Goal: Transaction & Acquisition: Book appointment/travel/reservation

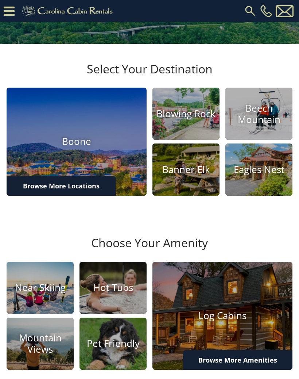
scroll to position [140, 0]
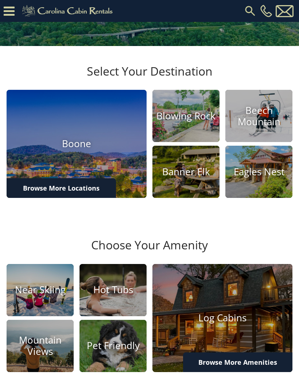
click at [195, 177] on h4 "Banner Elk" at bounding box center [186, 171] width 67 height 11
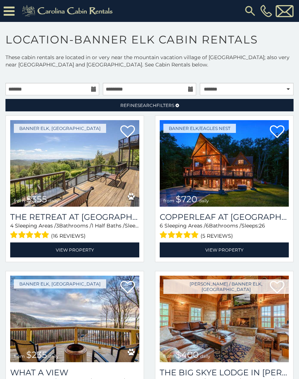
click at [92, 179] on img at bounding box center [74, 163] width 129 height 86
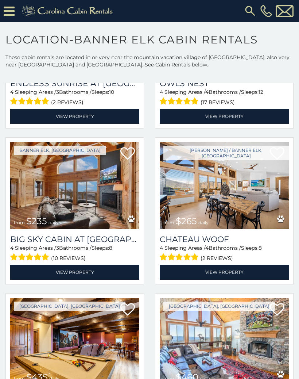
scroll to position [1690, 0]
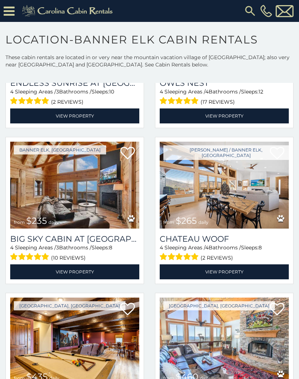
click at [252, 196] on img at bounding box center [224, 185] width 129 height 86
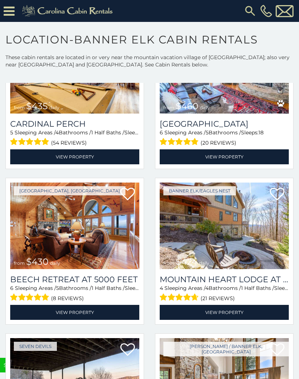
scroll to position [1995, 0]
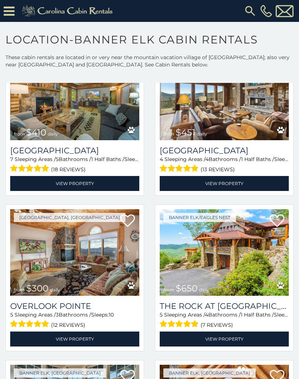
scroll to position [375, 0]
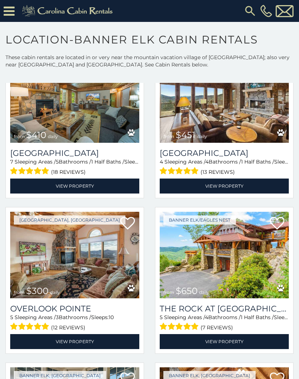
click at [14, 11] on icon at bounding box center [9, 11] width 11 height 13
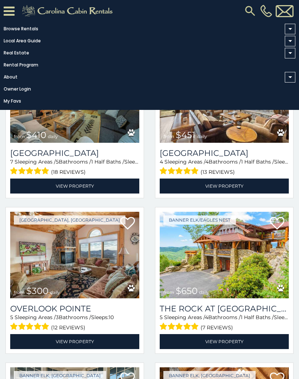
click at [251, 251] on img at bounding box center [224, 255] width 129 height 86
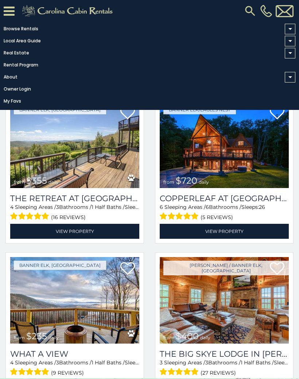
scroll to position [0, 0]
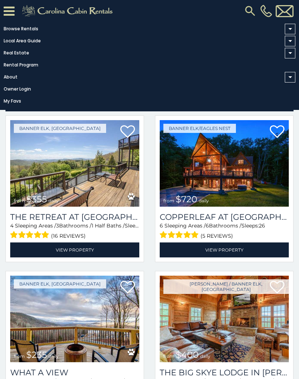
click at [14, 15] on icon at bounding box center [9, 11] width 11 height 13
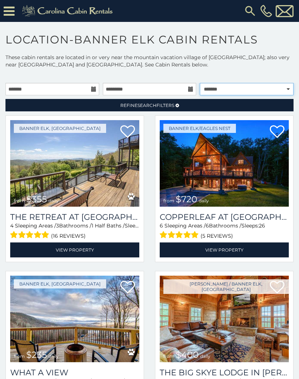
click at [280, 91] on select "**********" at bounding box center [247, 89] width 94 height 12
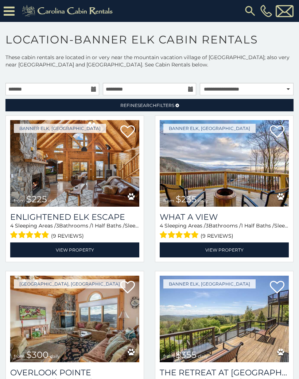
click at [78, 108] on link "Refine Search Filters" at bounding box center [149, 105] width 288 height 12
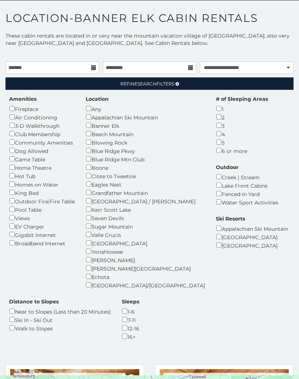
scroll to position [8, 0]
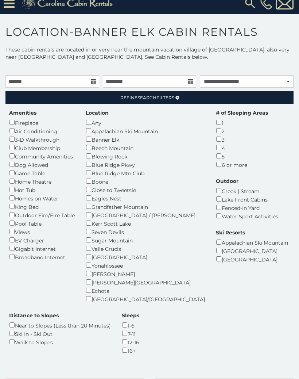
click at [43, 99] on link "Refine Search Filters" at bounding box center [149, 97] width 288 height 12
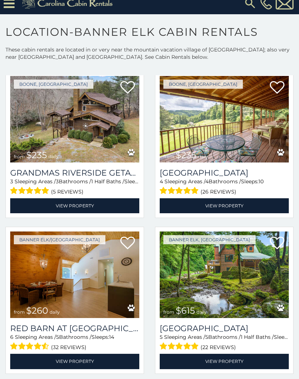
scroll to position [970, 0]
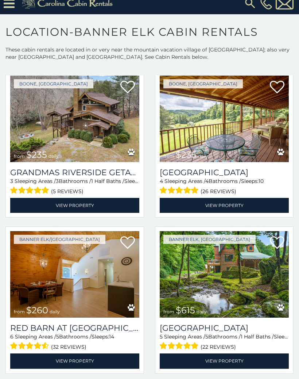
click at [68, 112] on img at bounding box center [74, 119] width 129 height 86
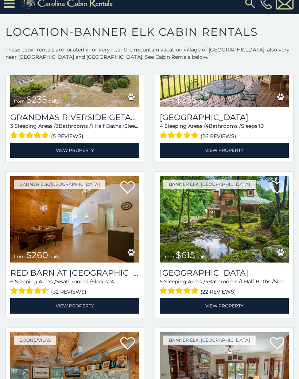
scroll to position [1112, 0]
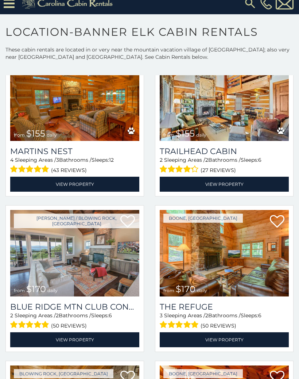
scroll to position [2020, 0]
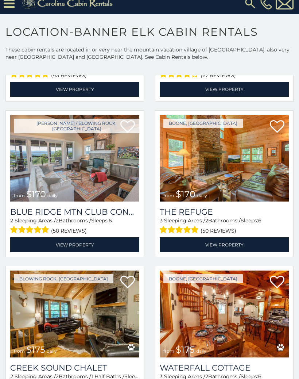
select select "**********"
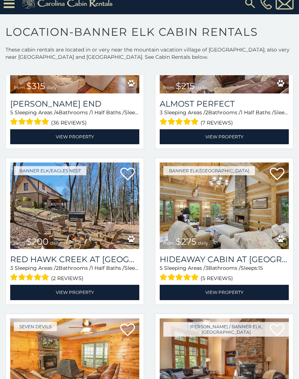
scroll to position [106, 0]
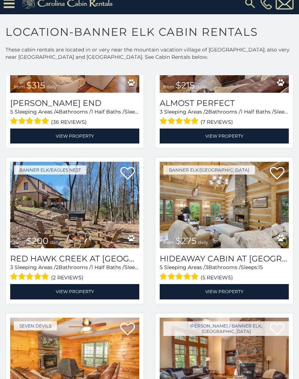
click at [98, 214] on img at bounding box center [74, 205] width 129 height 86
click at [100, 263] on h3 "Red Hawk Creek at [GEOGRAPHIC_DATA]" at bounding box center [74, 259] width 129 height 10
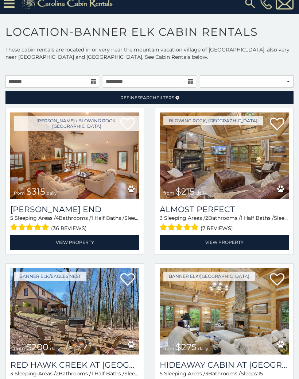
scroll to position [0, 0]
click at [221, 97] on link "Refine Search Filters" at bounding box center [149, 97] width 288 height 12
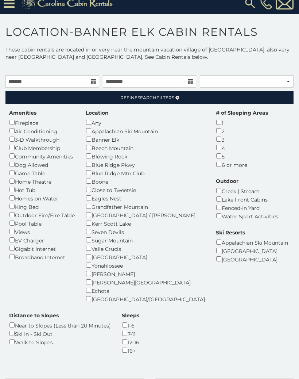
click at [238, 212] on div "Water Sport Activities" at bounding box center [247, 216] width 62 height 8
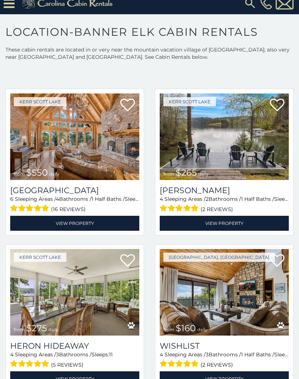
scroll to position [289, 0]
click at [102, 279] on img at bounding box center [74, 292] width 129 height 86
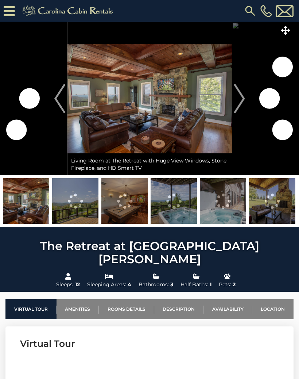
click at [243, 104] on img "Next" at bounding box center [239, 98] width 11 height 29
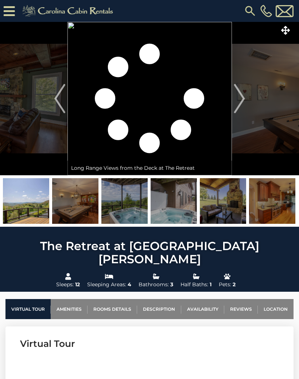
click at [228, 203] on img at bounding box center [223, 201] width 46 height 46
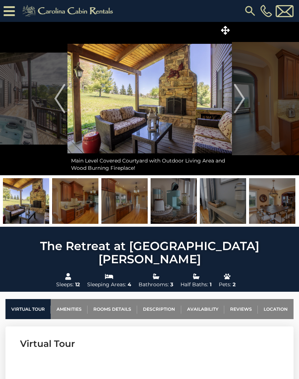
click at [55, 97] on img "Previous" at bounding box center [59, 98] width 11 height 29
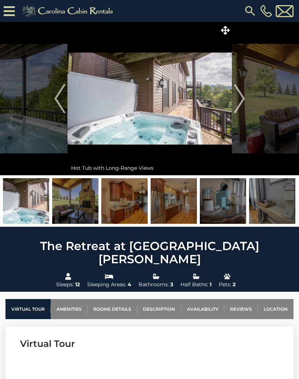
click at [242, 106] on img "Next" at bounding box center [239, 98] width 11 height 29
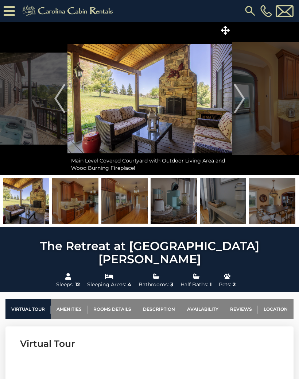
click at [241, 107] on img "Next" at bounding box center [239, 98] width 11 height 29
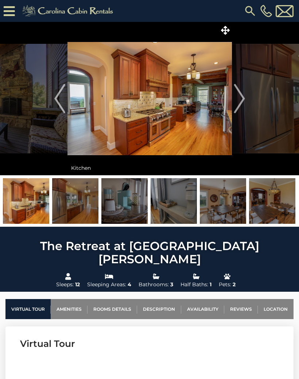
click at [246, 99] on button "Next" at bounding box center [239, 98] width 15 height 153
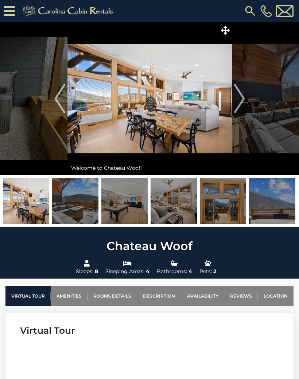
click at [77, 212] on img at bounding box center [75, 201] width 46 height 46
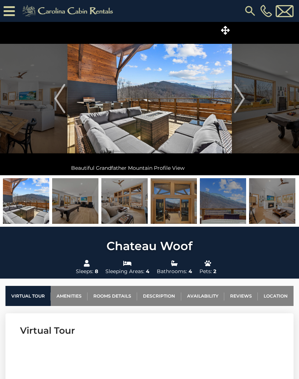
click at [240, 103] on img "Next" at bounding box center [239, 98] width 11 height 29
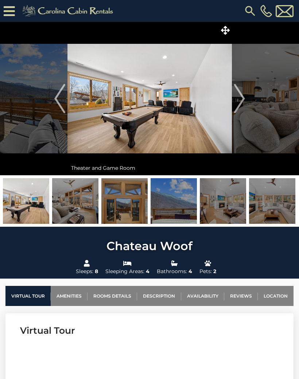
click at [246, 102] on button "Next" at bounding box center [239, 98] width 15 height 153
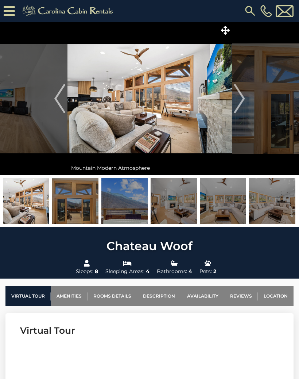
click at [244, 104] on img "Next" at bounding box center [239, 98] width 11 height 29
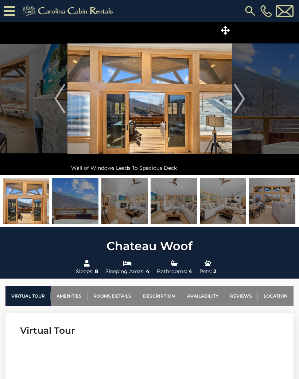
click at [245, 103] on button "Next" at bounding box center [239, 98] width 15 height 153
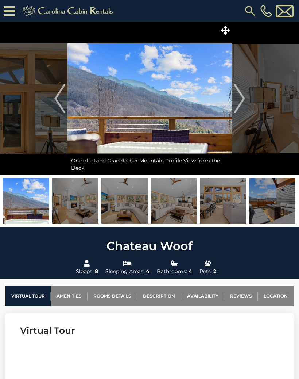
click at [243, 105] on img "Next" at bounding box center [239, 98] width 11 height 29
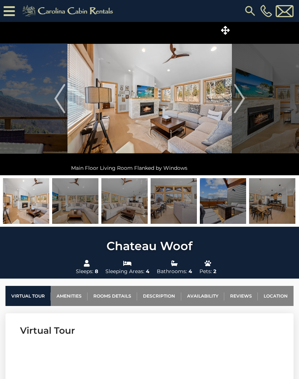
click at [244, 108] on img "Next" at bounding box center [239, 98] width 11 height 29
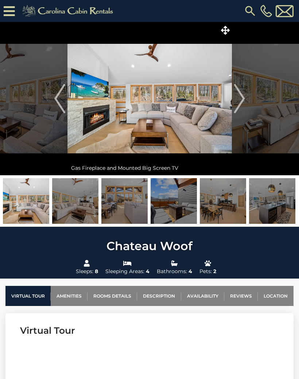
click at [245, 105] on img "Next" at bounding box center [239, 98] width 11 height 29
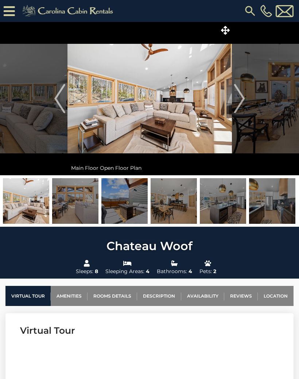
click at [243, 103] on img "Next" at bounding box center [239, 98] width 11 height 29
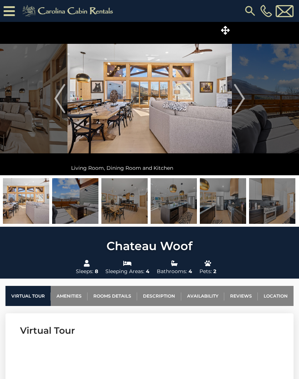
click at [243, 107] on img "Next" at bounding box center [239, 98] width 11 height 29
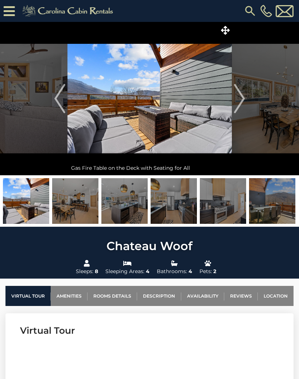
click at [237, 103] on img "Next" at bounding box center [239, 98] width 11 height 29
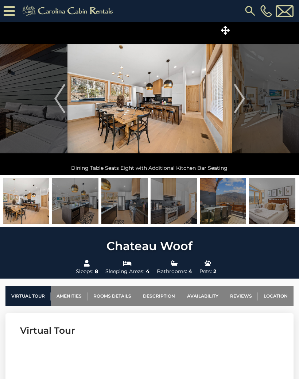
click at [240, 104] on img "Next" at bounding box center [239, 98] width 11 height 29
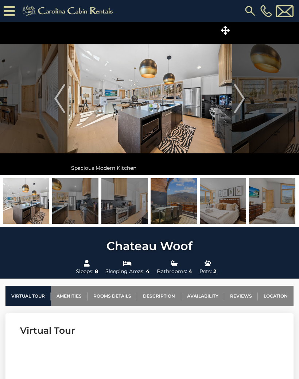
click at [240, 105] on img "Next" at bounding box center [239, 98] width 11 height 29
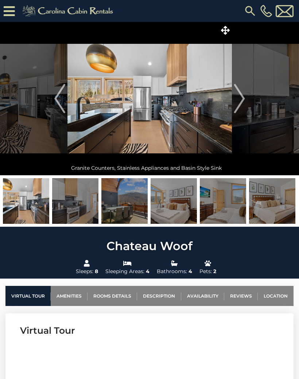
click at [242, 101] on img "Next" at bounding box center [239, 98] width 11 height 29
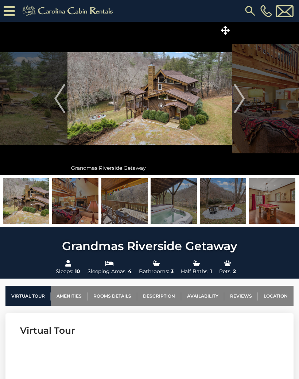
click at [234, 32] on button "Next" at bounding box center [239, 98] width 15 height 153
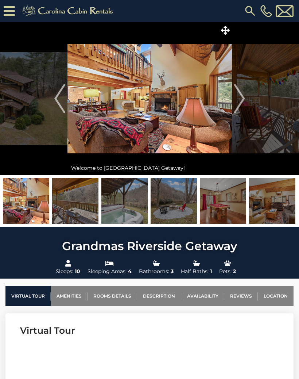
click at [224, 36] on img at bounding box center [150, 98] width 165 height 153
click at [239, 103] on img "Next" at bounding box center [239, 98] width 11 height 29
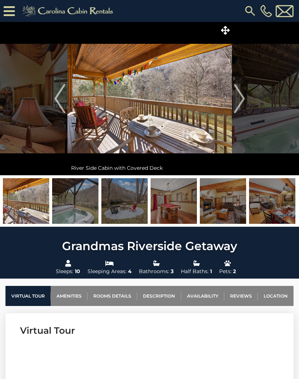
click at [242, 102] on img "Next" at bounding box center [239, 98] width 11 height 29
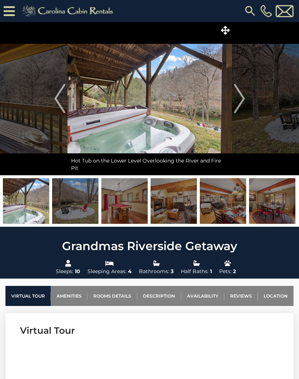
click at [242, 103] on img "Next" at bounding box center [239, 98] width 11 height 29
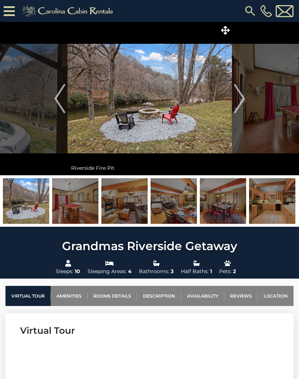
click at [239, 104] on img "Next" at bounding box center [239, 98] width 11 height 29
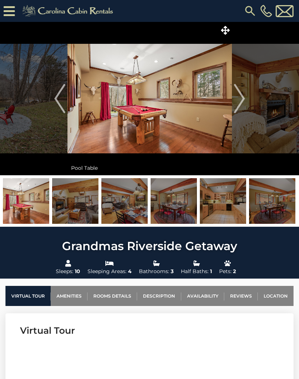
click at [240, 104] on img "Next" at bounding box center [239, 98] width 11 height 29
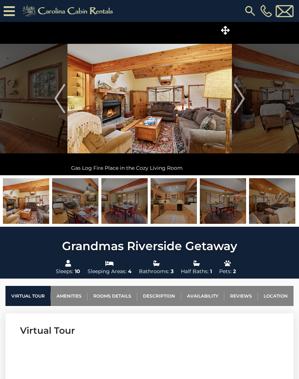
click at [241, 104] on img "Next" at bounding box center [239, 98] width 11 height 29
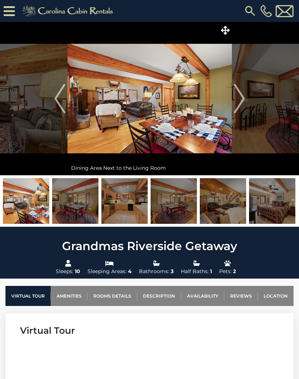
click at [242, 103] on img "Next" at bounding box center [239, 98] width 11 height 29
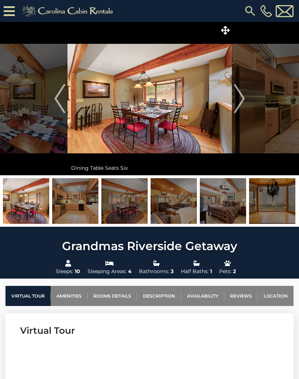
click at [243, 102] on img "Next" at bounding box center [239, 98] width 11 height 29
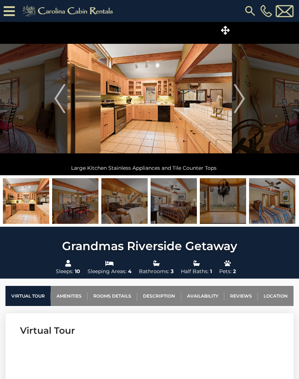
click at [240, 102] on img "Next" at bounding box center [239, 98] width 11 height 29
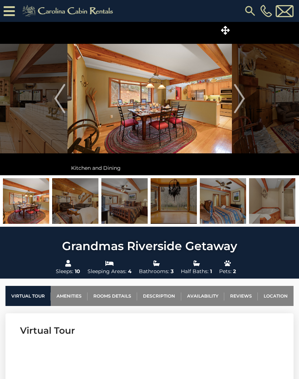
click at [240, 102] on img "Next" at bounding box center [239, 98] width 11 height 29
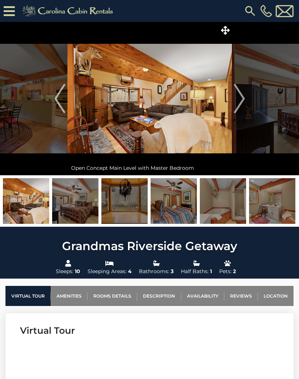
click at [241, 102] on img "Next" at bounding box center [239, 98] width 11 height 29
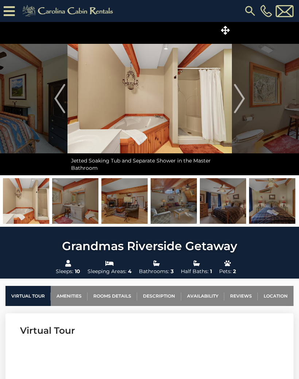
click at [232, 104] on button "Next" at bounding box center [239, 98] width 15 height 153
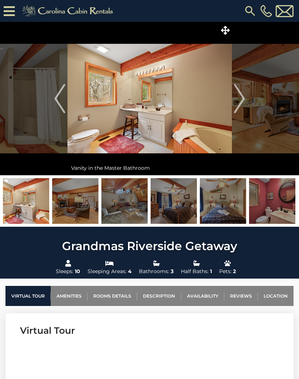
click at [237, 100] on img "Next" at bounding box center [239, 98] width 11 height 29
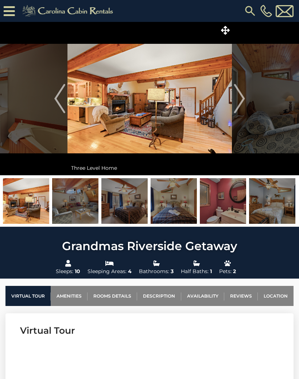
click at [239, 105] on img "Next" at bounding box center [239, 98] width 11 height 29
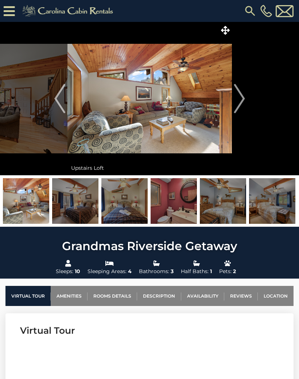
click at [240, 102] on img "Next" at bounding box center [239, 98] width 11 height 29
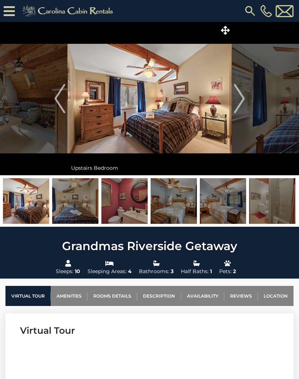
click at [238, 100] on img "Next" at bounding box center [239, 98] width 11 height 29
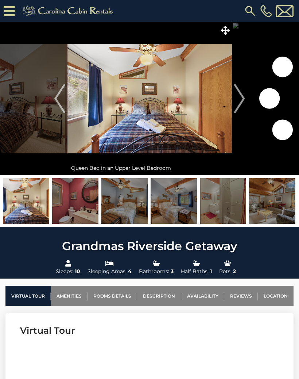
click at [239, 102] on img "Next" at bounding box center [239, 98] width 11 height 29
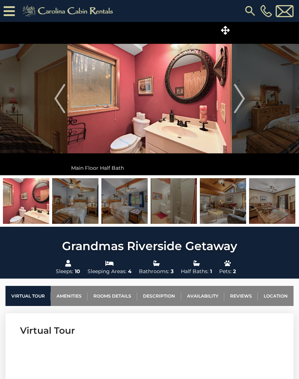
click at [244, 104] on img "Next" at bounding box center [239, 98] width 11 height 29
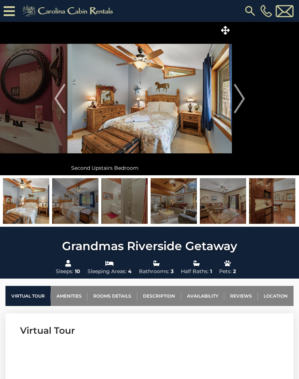
click at [239, 102] on img "Next" at bounding box center [239, 98] width 11 height 29
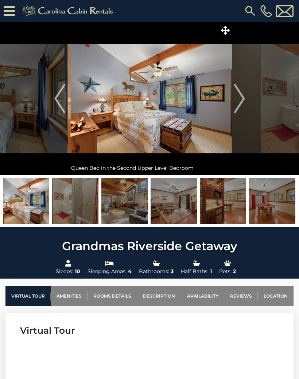
click at [239, 101] on img "Next" at bounding box center [239, 98] width 11 height 29
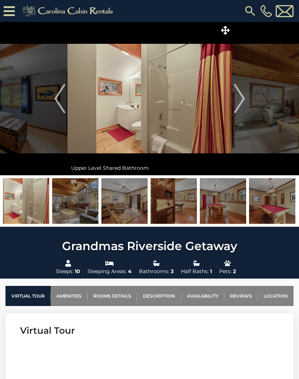
click at [237, 100] on img "Next" at bounding box center [239, 98] width 11 height 29
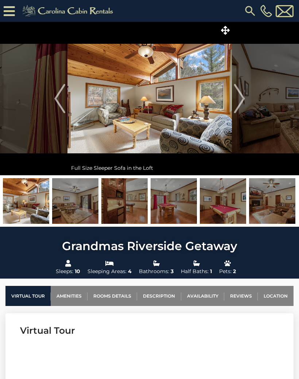
click at [237, 99] on img "Next" at bounding box center [239, 98] width 11 height 29
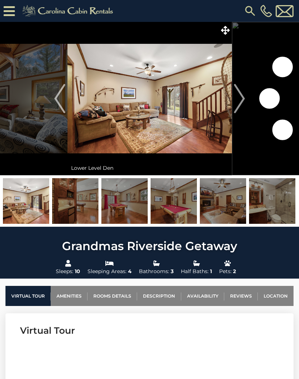
click at [238, 99] on img "Next" at bounding box center [239, 98] width 11 height 29
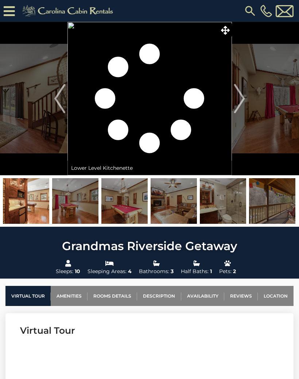
click at [238, 98] on img "Next" at bounding box center [239, 98] width 11 height 29
click at [239, 97] on img "Next" at bounding box center [239, 98] width 11 height 29
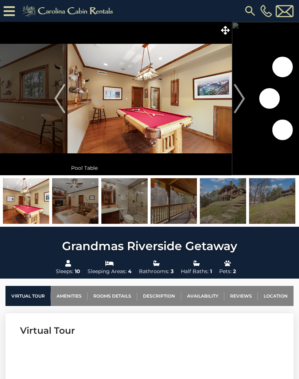
click at [239, 97] on img "Next" at bounding box center [239, 98] width 11 height 29
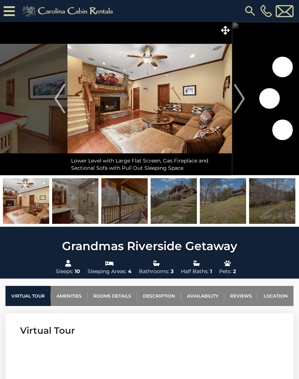
click at [239, 96] on img "Next" at bounding box center [239, 98] width 11 height 29
click at [240, 95] on img "Next" at bounding box center [239, 98] width 11 height 29
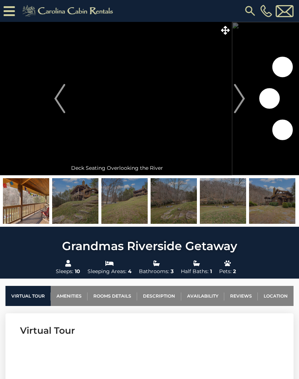
click at [241, 95] on img "Next" at bounding box center [239, 98] width 11 height 29
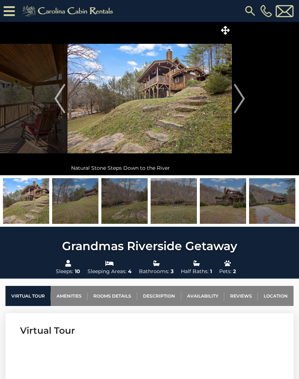
click at [242, 104] on img "Next" at bounding box center [239, 98] width 11 height 29
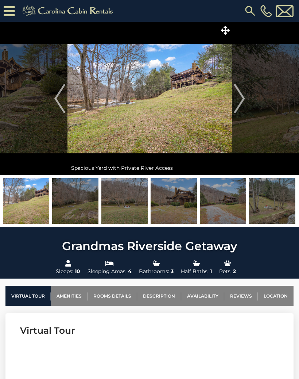
click at [242, 105] on img "Next" at bounding box center [239, 98] width 11 height 29
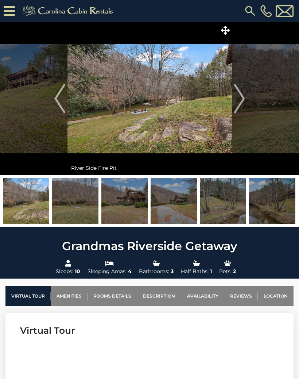
click at [240, 107] on img "Next" at bounding box center [239, 98] width 11 height 29
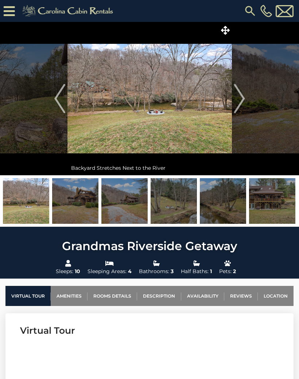
click at [243, 104] on img "Next" at bounding box center [239, 98] width 11 height 29
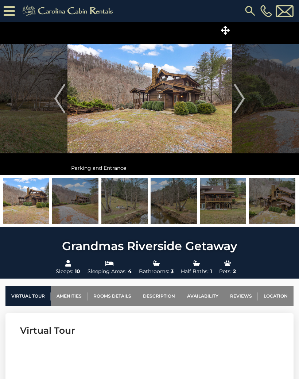
click at [240, 104] on img "Next" at bounding box center [239, 98] width 11 height 29
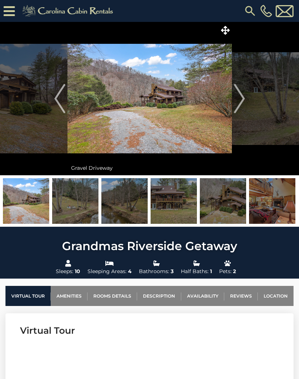
click at [240, 105] on img "Next" at bounding box center [239, 98] width 11 height 29
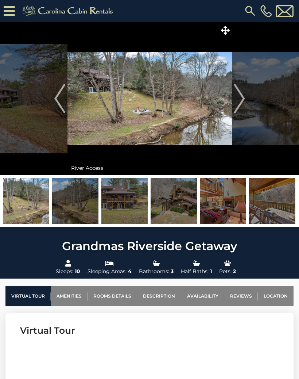
click at [238, 100] on img "Next" at bounding box center [239, 98] width 11 height 29
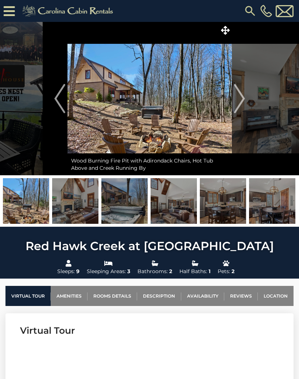
click at [241, 103] on img "Next" at bounding box center [239, 98] width 11 height 29
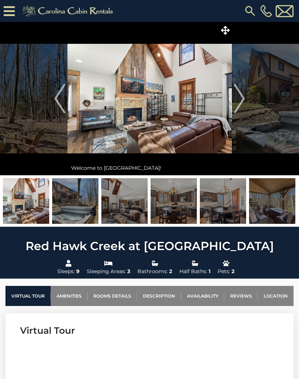
click at [238, 107] on img "Next" at bounding box center [239, 98] width 11 height 29
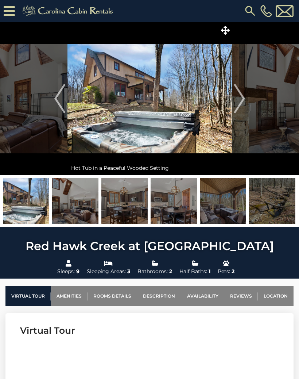
click at [239, 105] on img "Next" at bounding box center [239, 98] width 11 height 29
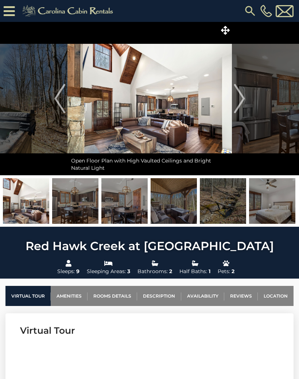
click at [240, 105] on img "Next" at bounding box center [239, 98] width 11 height 29
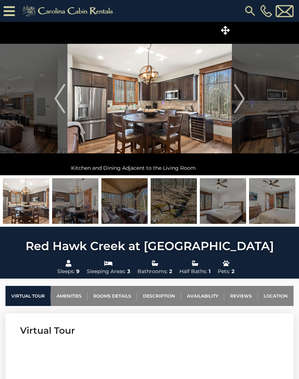
click at [244, 103] on img "Next" at bounding box center [239, 98] width 11 height 29
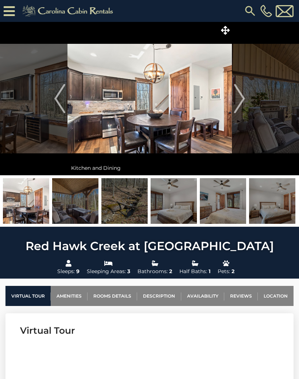
click at [245, 102] on button "Next" at bounding box center [239, 98] width 15 height 153
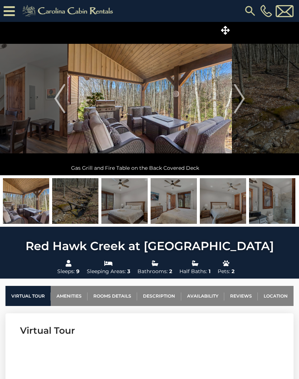
click at [77, 205] on img at bounding box center [75, 201] width 46 height 46
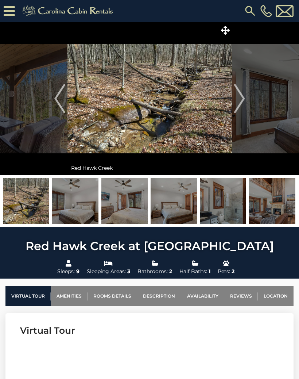
click at [237, 103] on img "Next" at bounding box center [239, 98] width 11 height 29
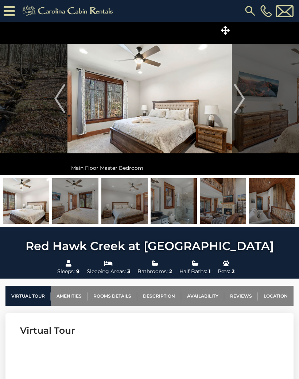
click at [242, 101] on img "Next" at bounding box center [239, 98] width 11 height 29
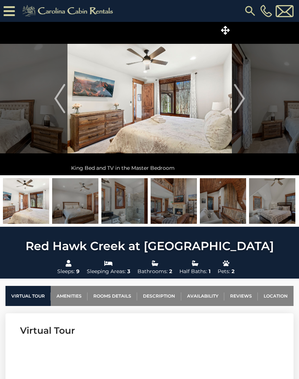
click at [241, 105] on img "Next" at bounding box center [239, 98] width 11 height 29
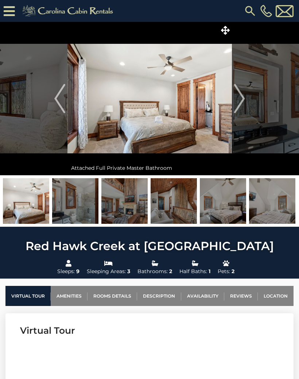
click at [243, 102] on img "Next" at bounding box center [239, 98] width 11 height 29
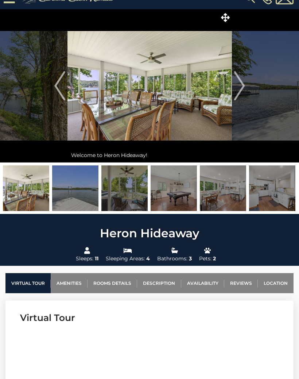
scroll to position [12, 0]
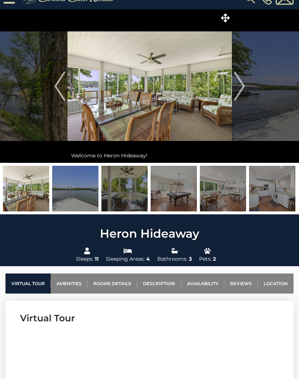
click at [245, 85] on img "Next" at bounding box center [239, 86] width 11 height 29
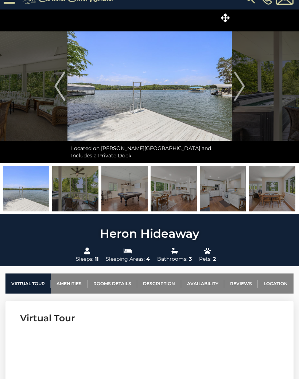
click at [239, 86] on img "Next" at bounding box center [239, 86] width 11 height 29
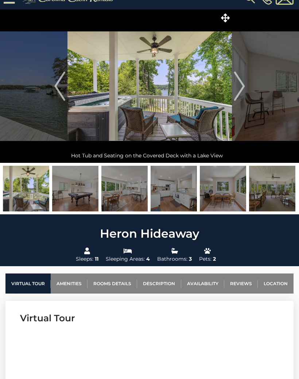
click at [238, 89] on img "Next" at bounding box center [239, 86] width 11 height 29
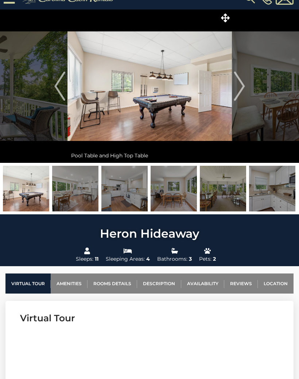
click at [239, 90] on img "Next" at bounding box center [239, 86] width 11 height 29
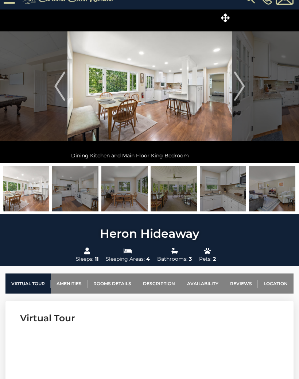
click at [240, 91] on img "Next" at bounding box center [239, 86] width 11 height 29
